Goal: Task Accomplishment & Management: Use online tool/utility

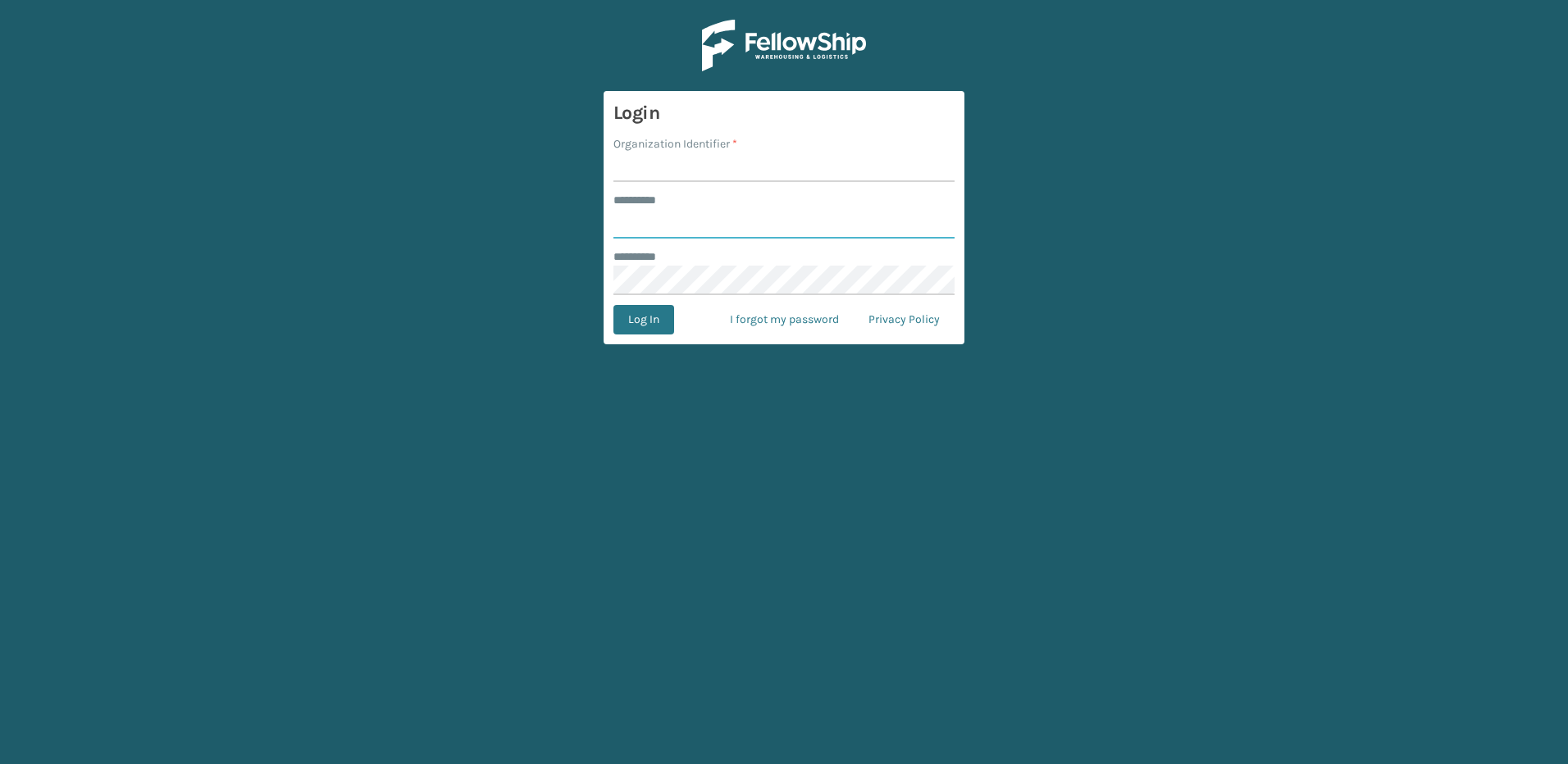
type input "********"
click at [652, 169] on input "Organization Identifier *" at bounding box center [784, 167] width 341 height 30
type input "Fellowship - East"
click at [651, 324] on button "Log In" at bounding box center [643, 319] width 60 height 30
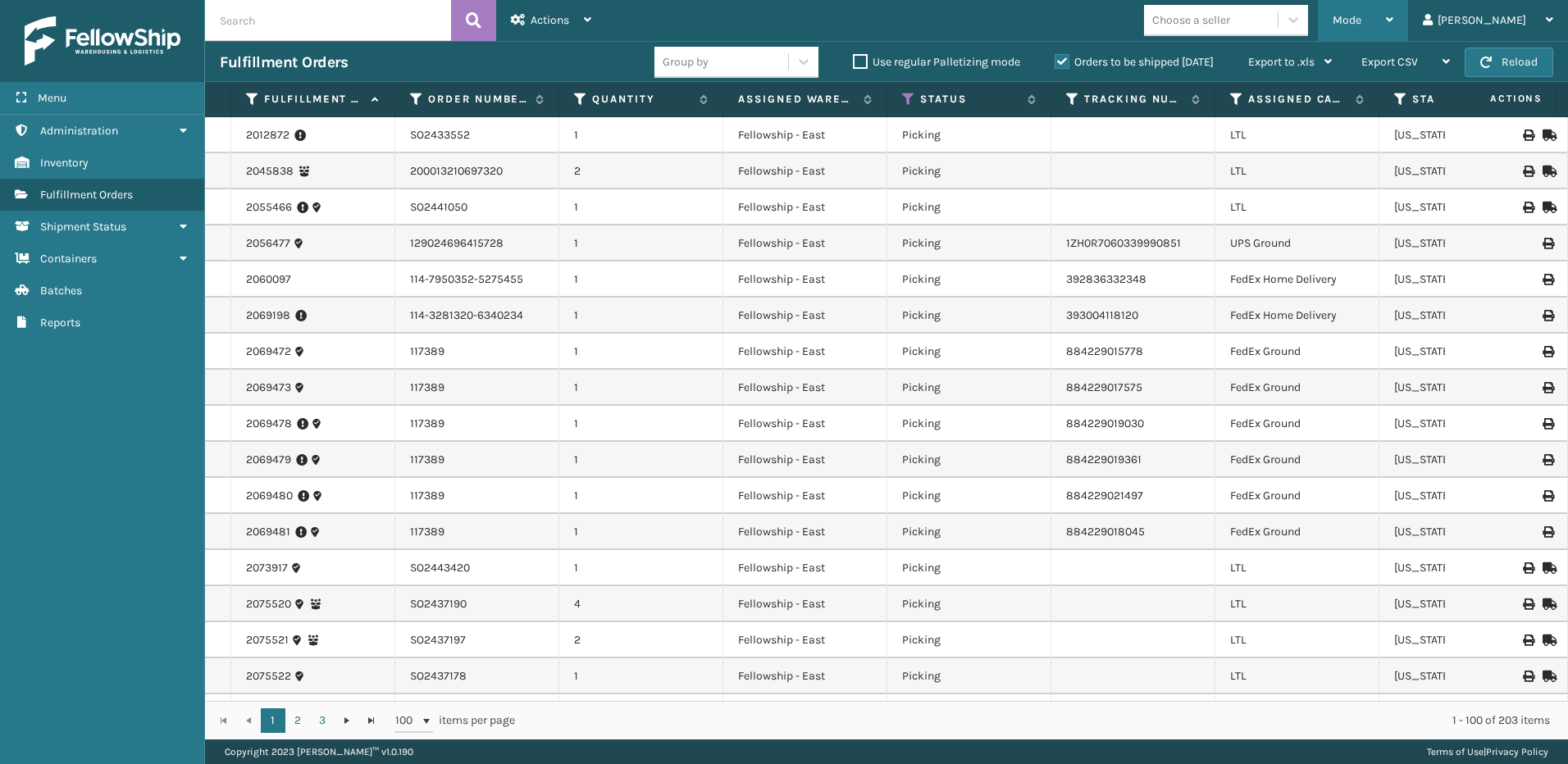
click at [1393, 10] on div "Mode" at bounding box center [1362, 20] width 60 height 41
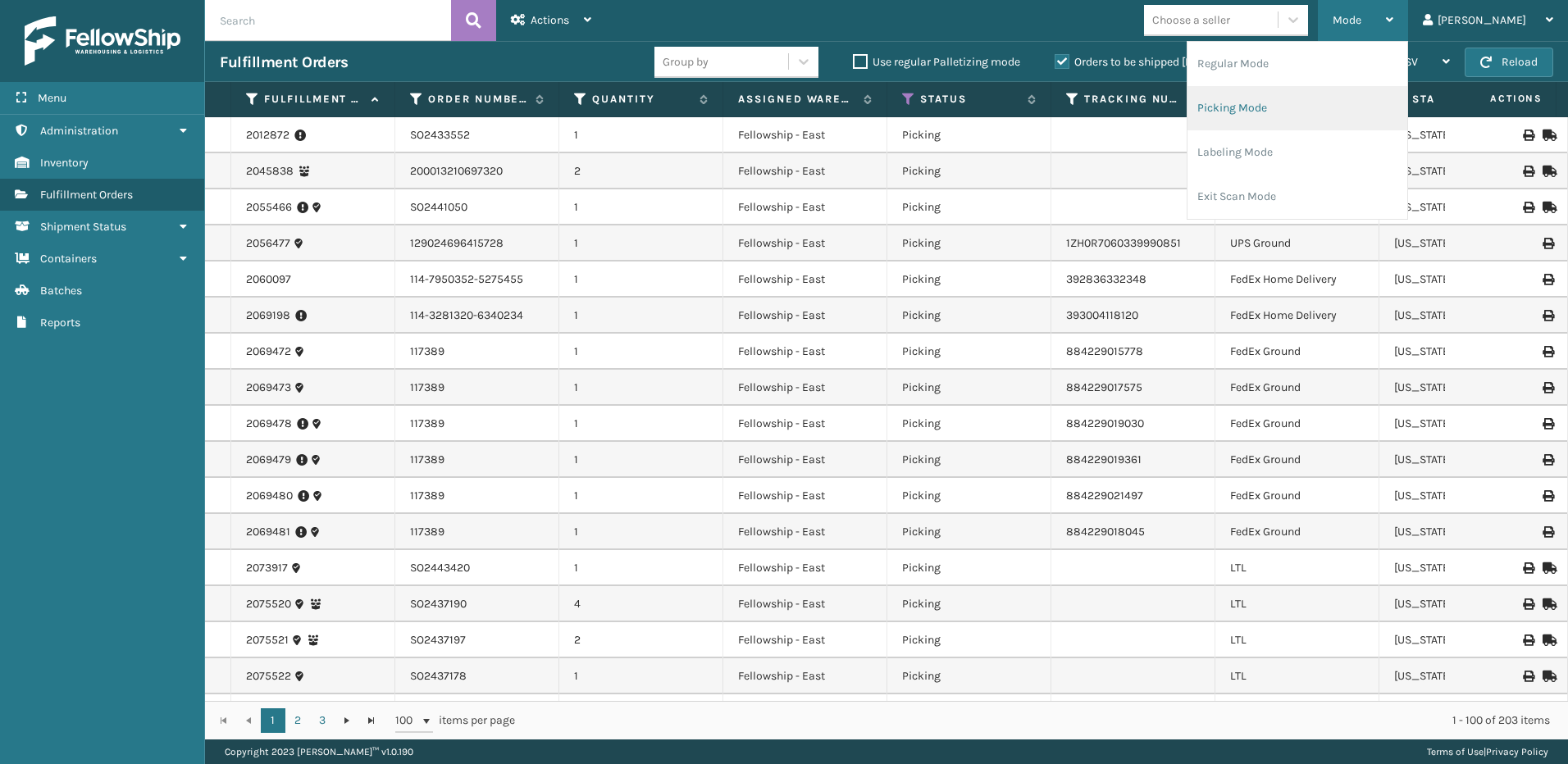
click at [1330, 106] on li "Picking Mode" at bounding box center [1296, 108] width 220 height 44
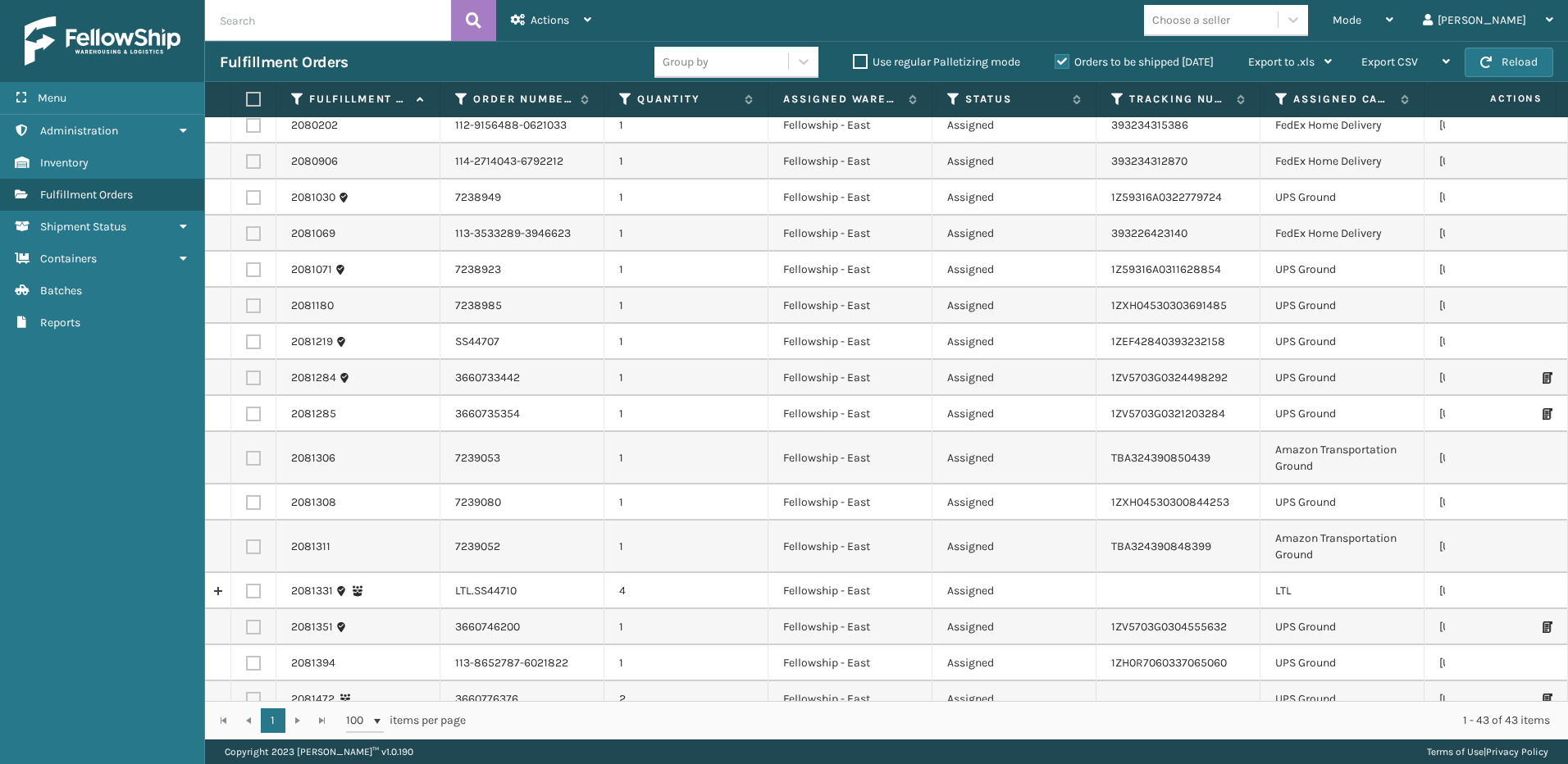
scroll to position [246, 0]
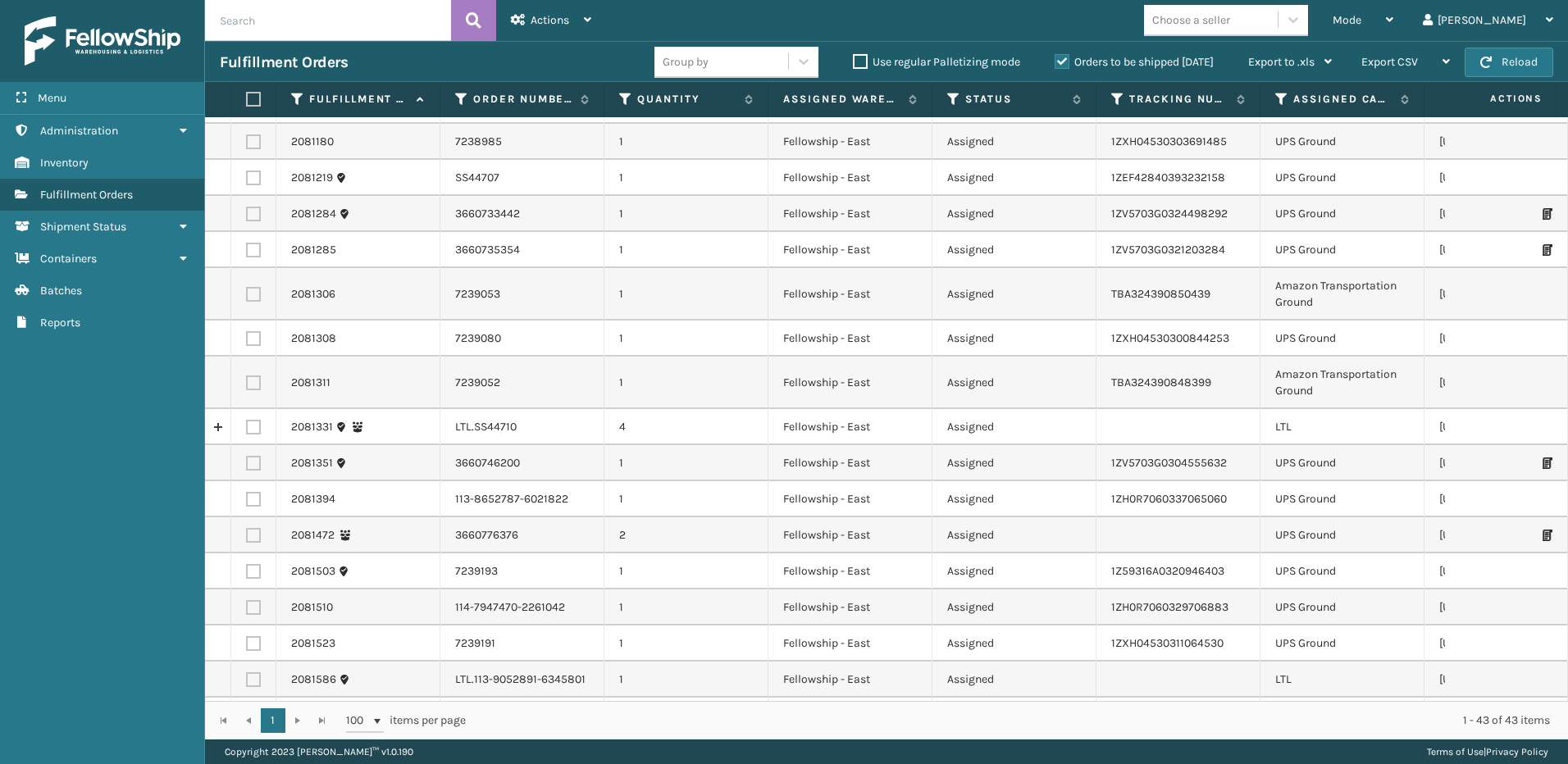
click at [255, 432] on label at bounding box center [253, 426] width 14 height 14
click at [247, 430] on input "checkbox" at bounding box center [246, 424] width 1 height 11
checkbox input "true"
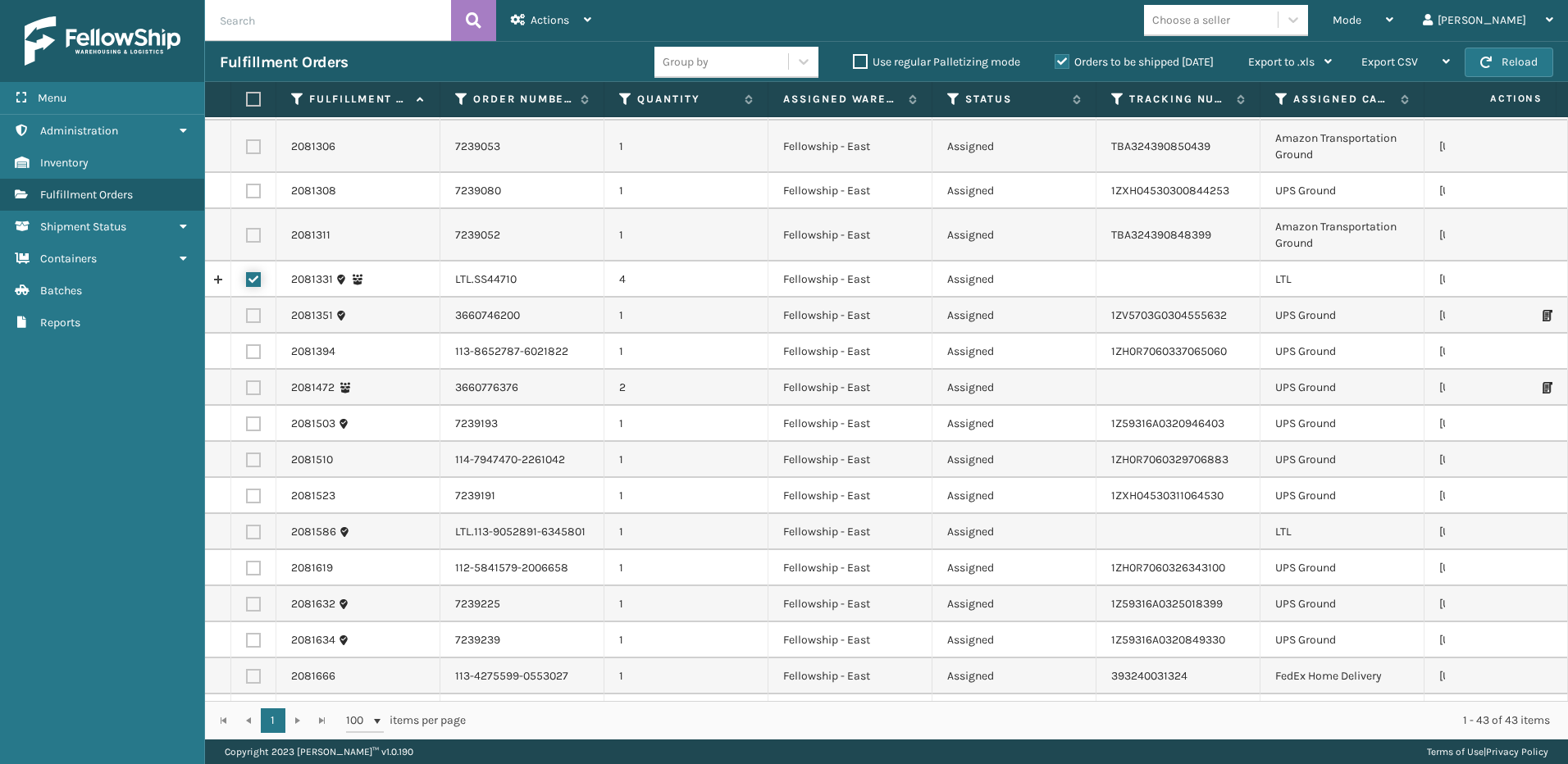
scroll to position [410, 0]
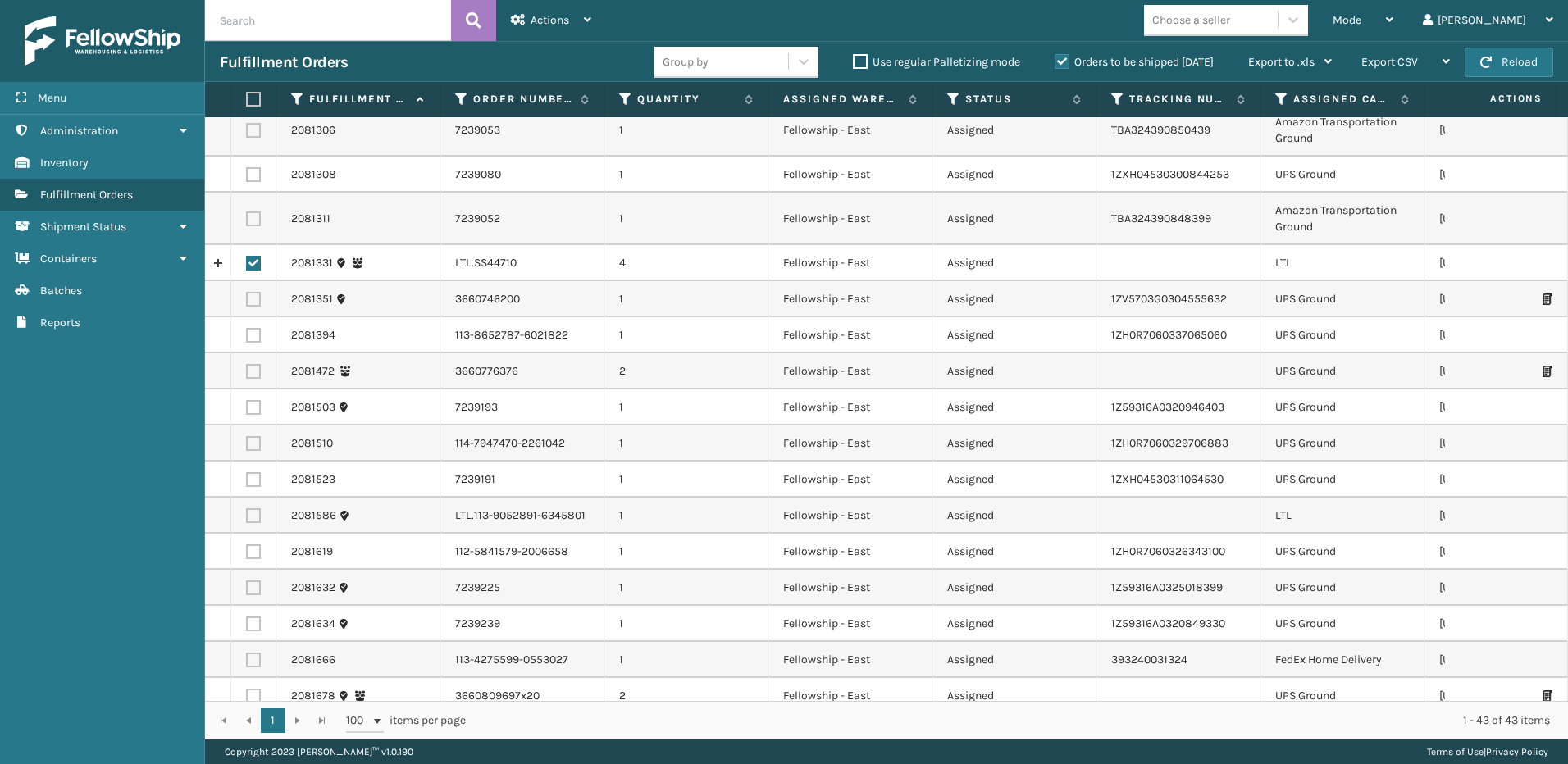
click at [255, 515] on label at bounding box center [253, 515] width 14 height 14
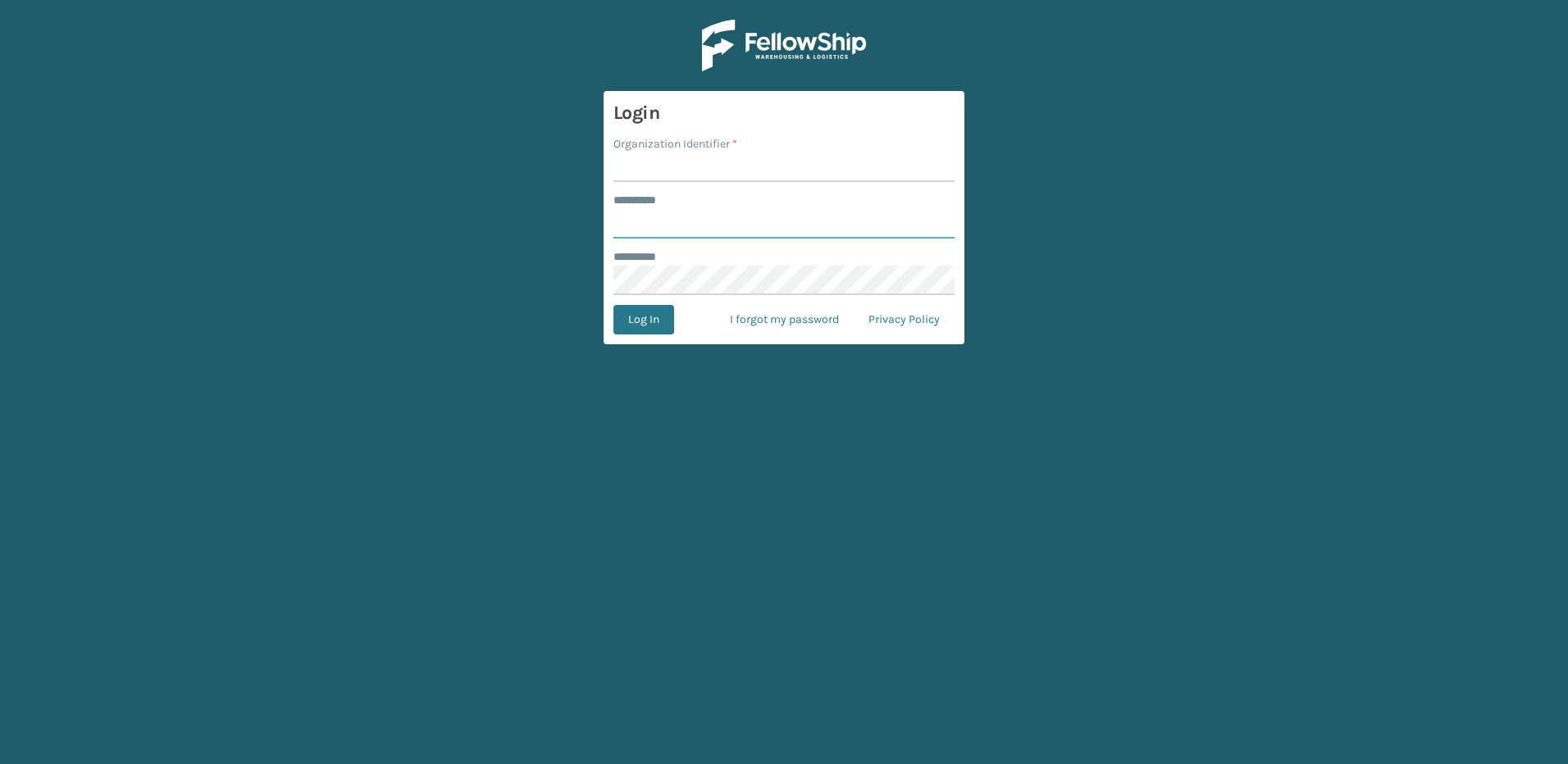
type input "********"
click at [637, 174] on input "Organization Identifier *" at bounding box center [784, 167] width 341 height 30
type input "Fellowship - East"
drag, startPoint x: 646, startPoint y: 316, endPoint x: 652, endPoint y: 323, distance: 9.2
click at [646, 317] on button "Log In" at bounding box center [643, 319] width 60 height 30
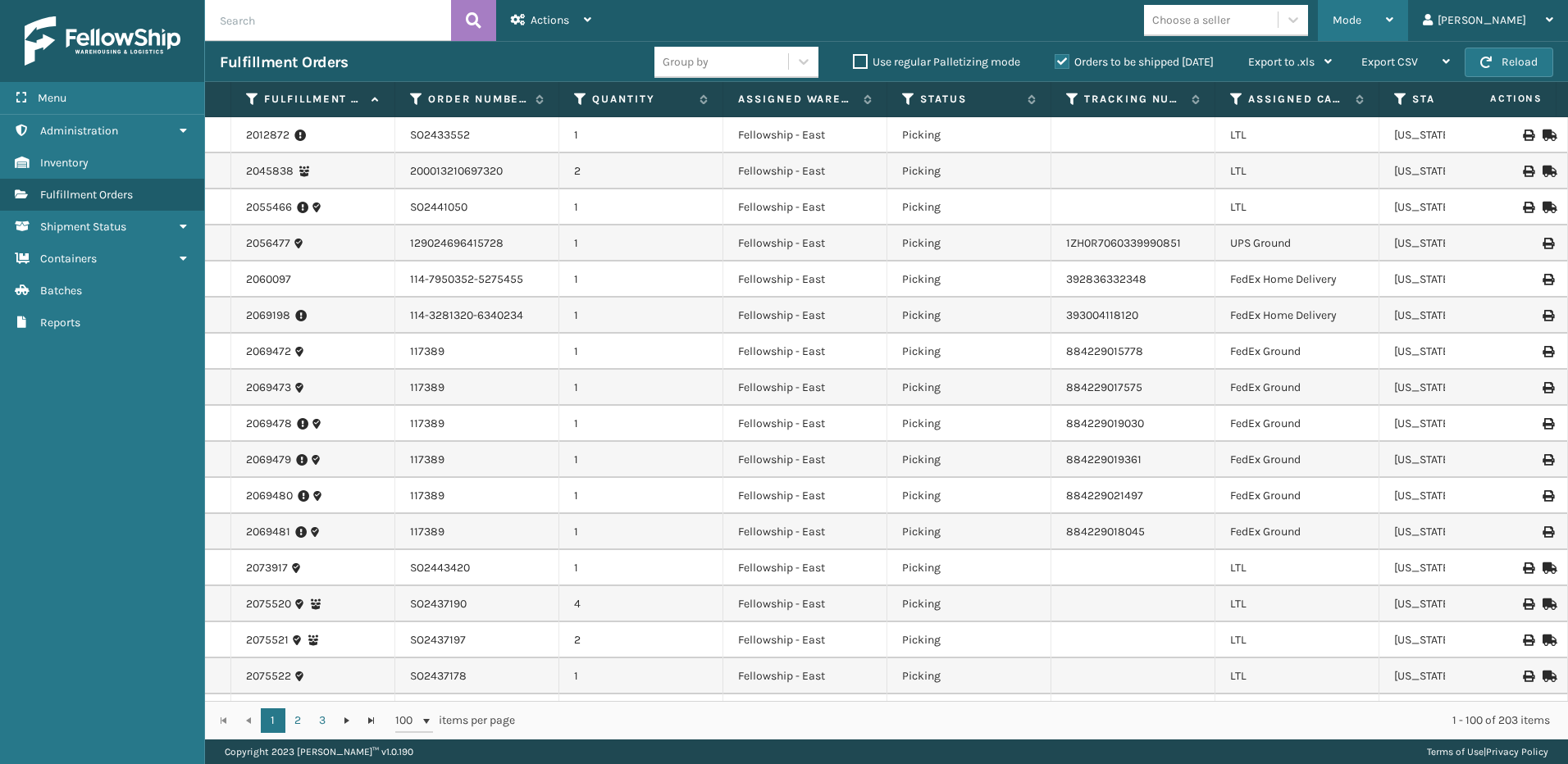
click at [1389, 11] on div "Mode" at bounding box center [1362, 20] width 60 height 41
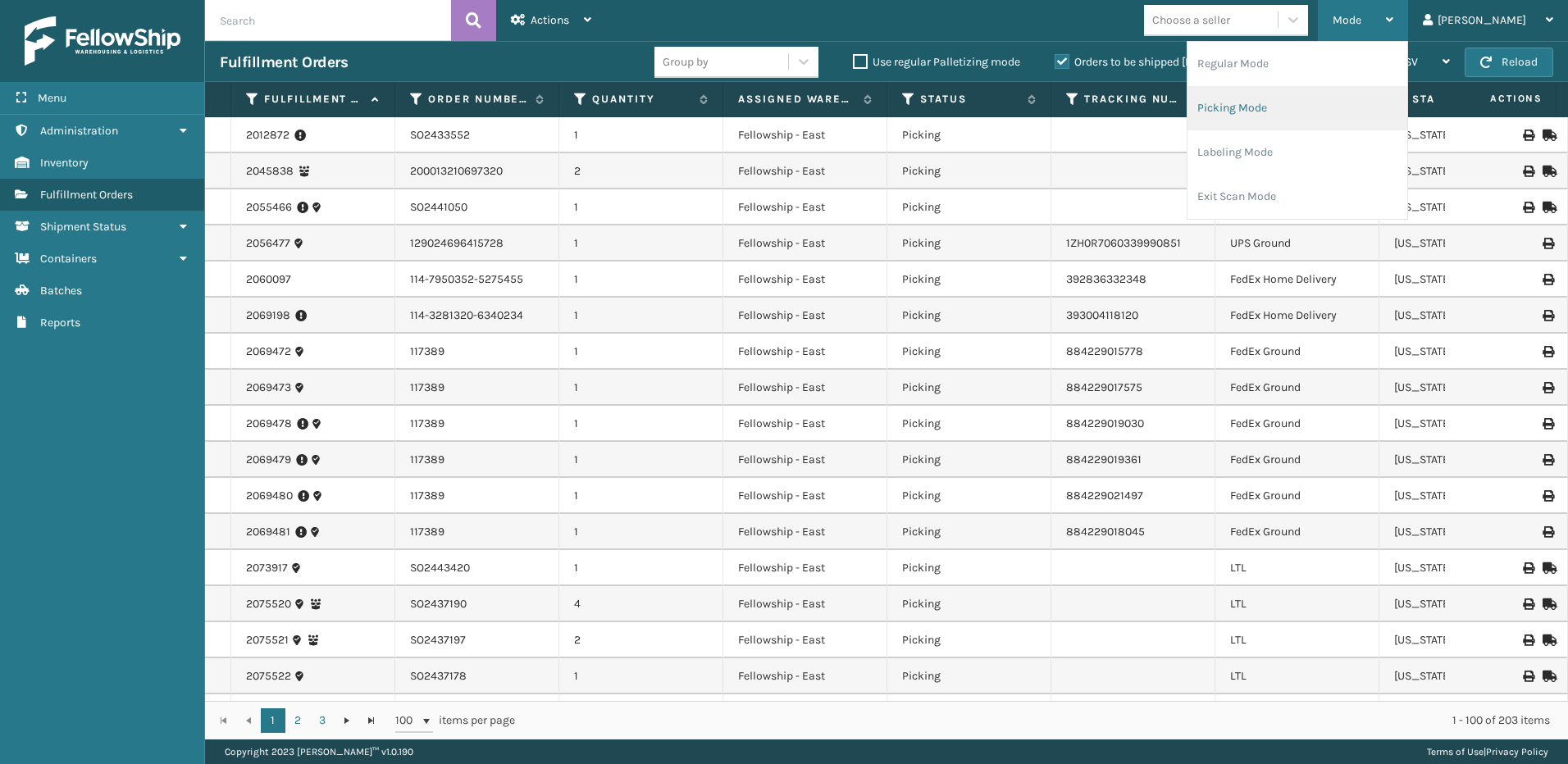
click at [1276, 102] on li "Picking Mode" at bounding box center [1296, 108] width 220 height 44
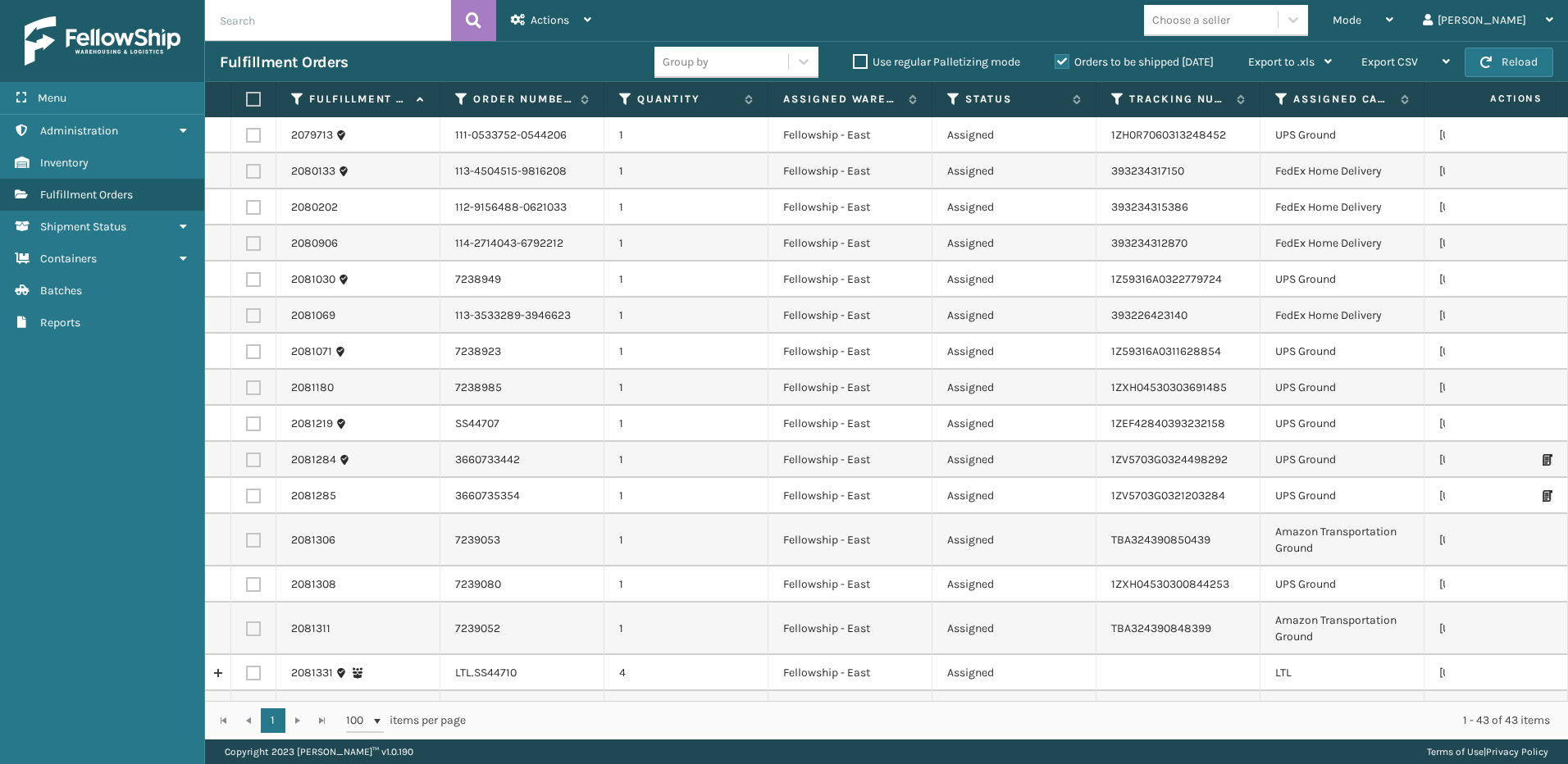
click at [251, 671] on label at bounding box center [253, 672] width 14 height 14
click at [247, 671] on input "checkbox" at bounding box center [246, 671] width 1 height 11
checkbox input "true"
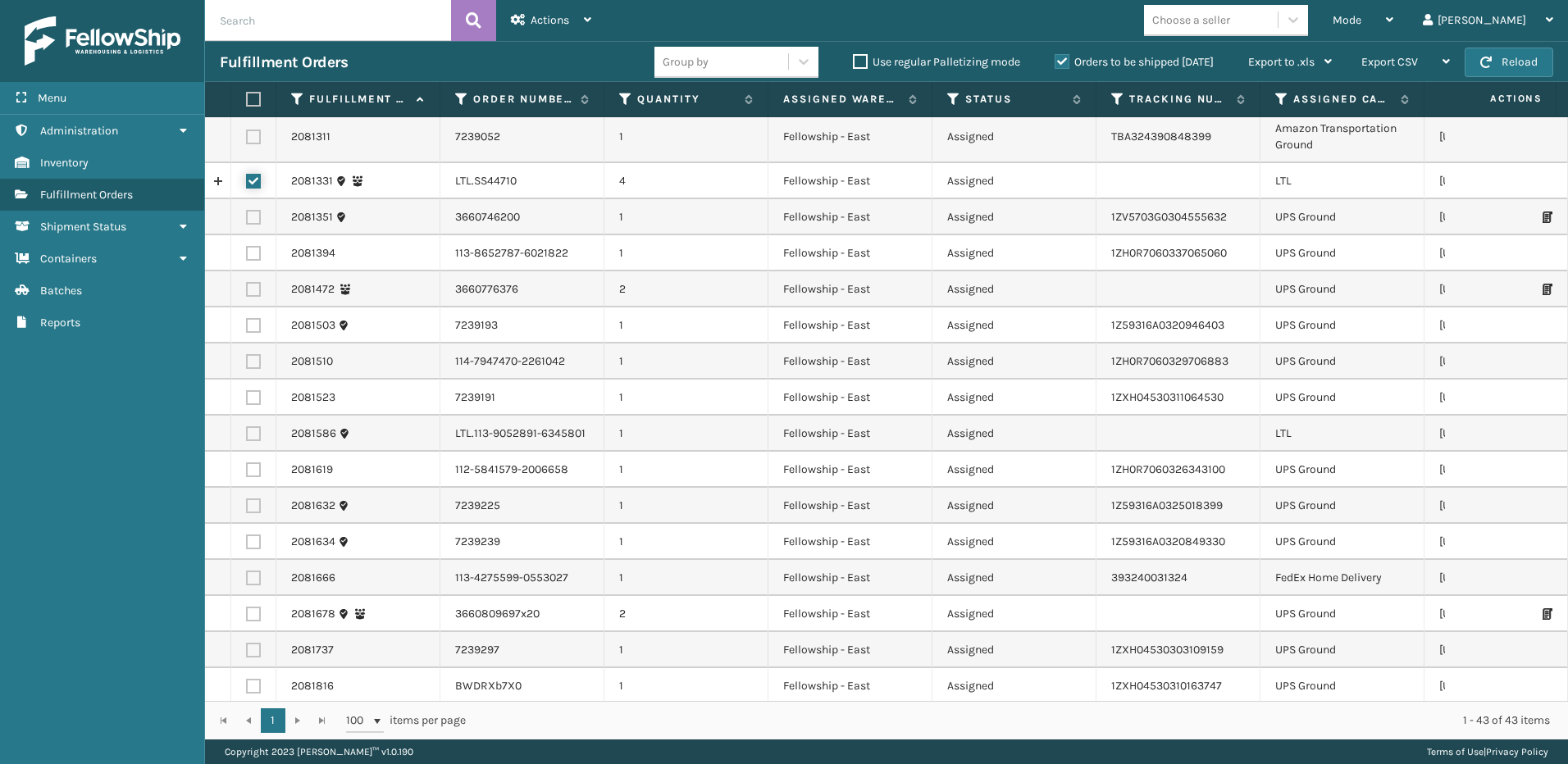
scroll to position [574, 0]
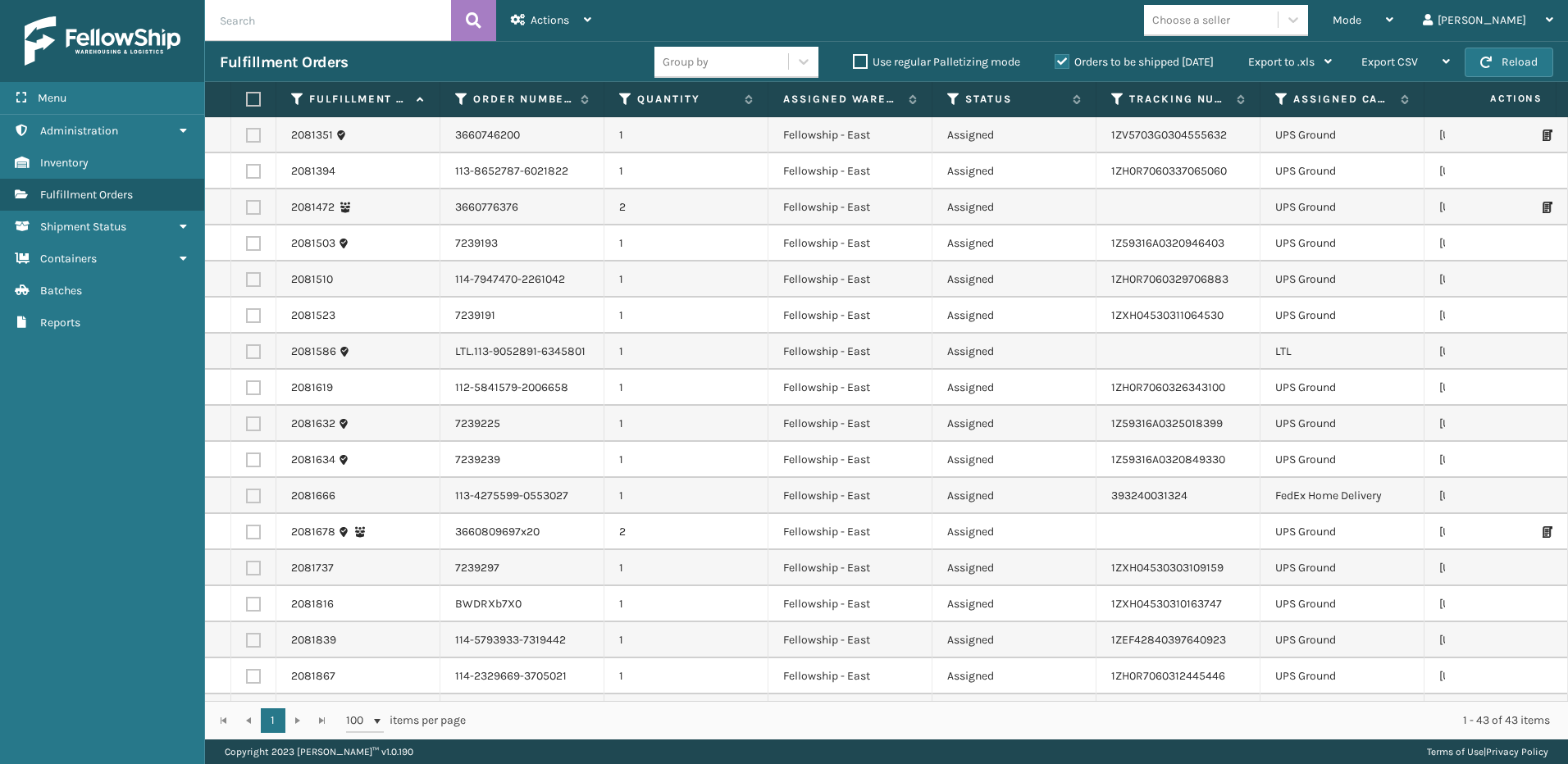
click at [256, 348] on label at bounding box center [253, 351] width 14 height 14
click at [247, 348] on input "checkbox" at bounding box center [246, 350] width 1 height 11
checkbox input "true"
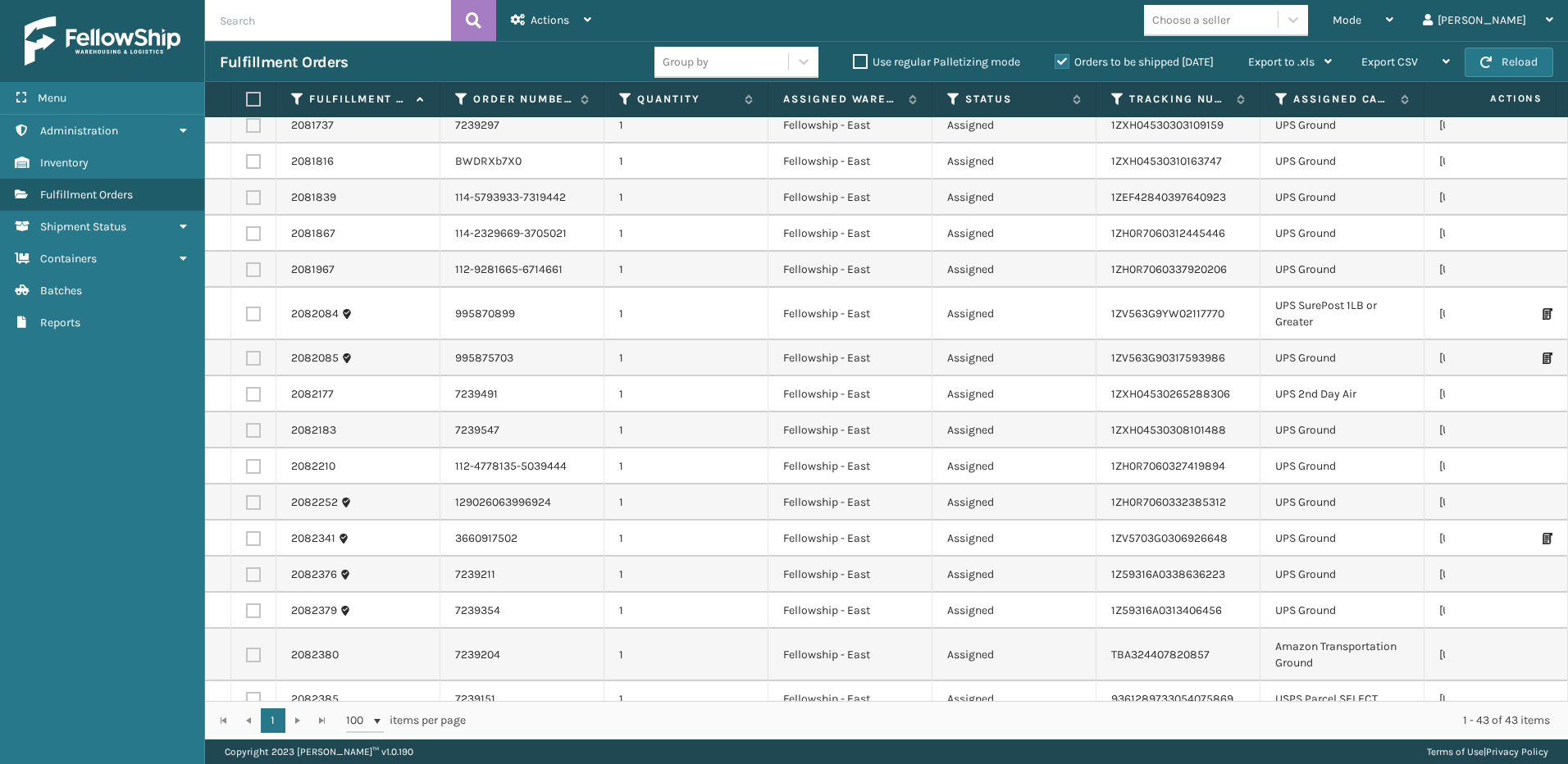
scroll to position [1045, 0]
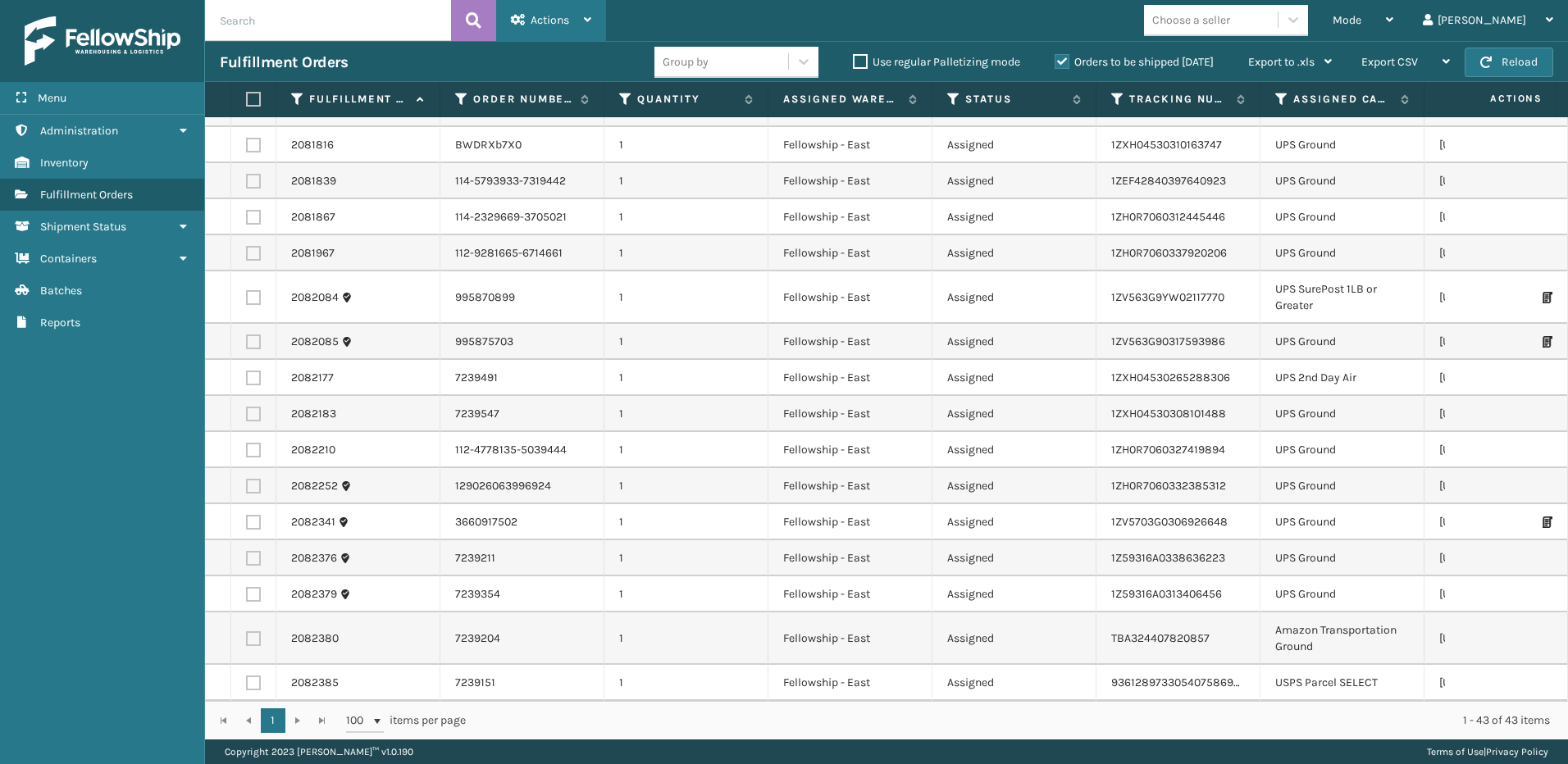
click at [528, 5] on div "Actions" at bounding box center [551, 20] width 81 height 41
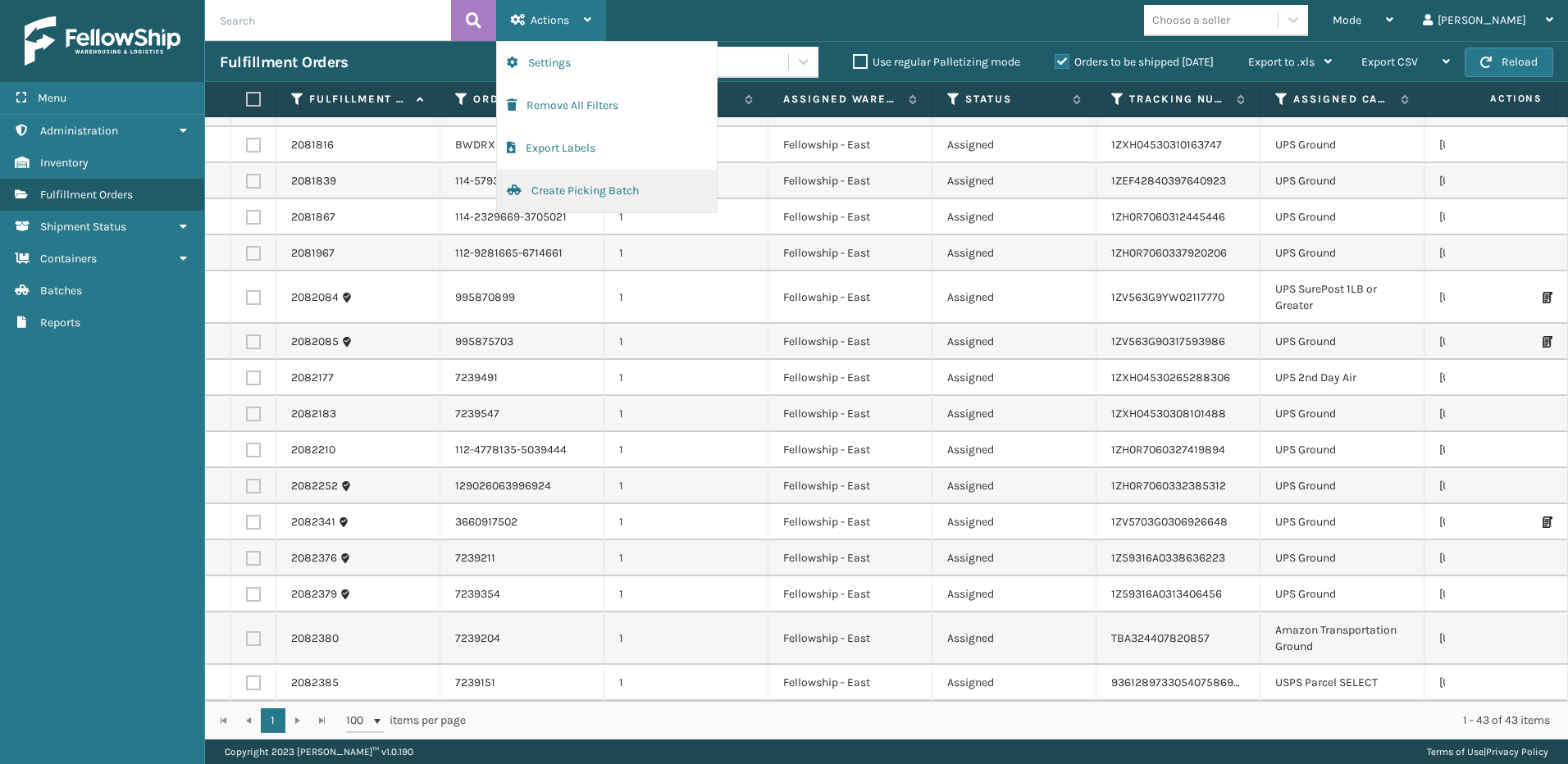
click at [570, 198] on button "Create Picking Batch" at bounding box center [606, 191] width 220 height 42
